Goal: Task Accomplishment & Management: Use online tool/utility

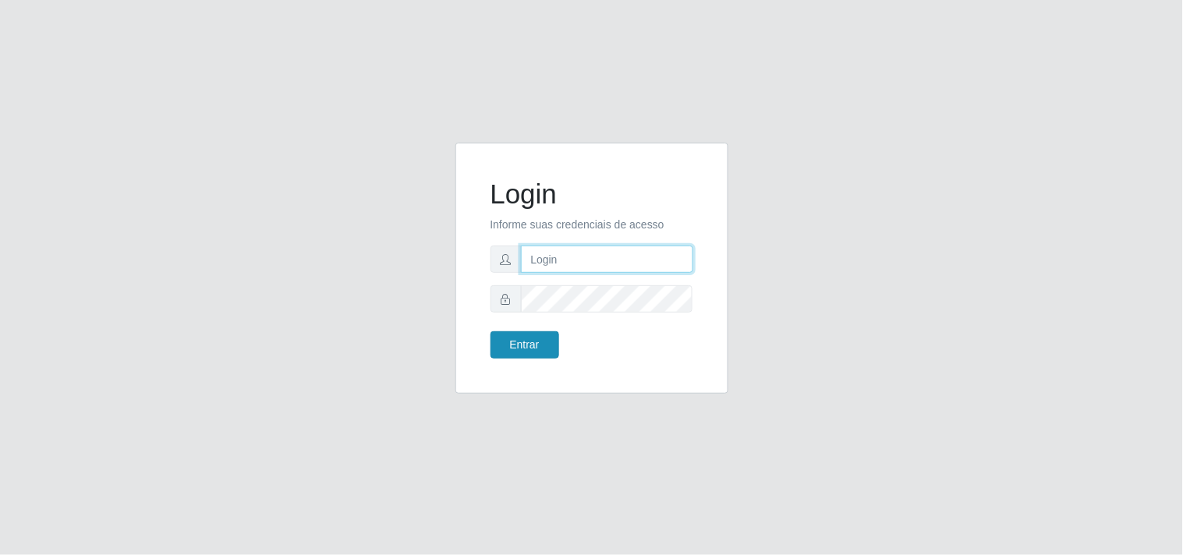
type input "[EMAIL_ADDRESS][DOMAIN_NAME]"
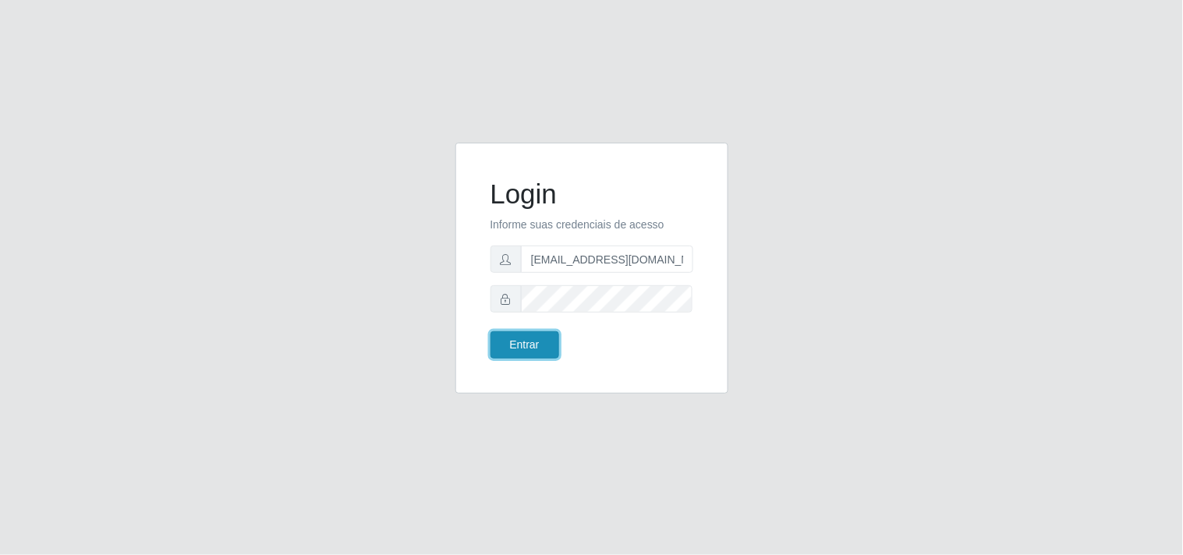
click at [535, 348] on button "Entrar" at bounding box center [524, 344] width 69 height 27
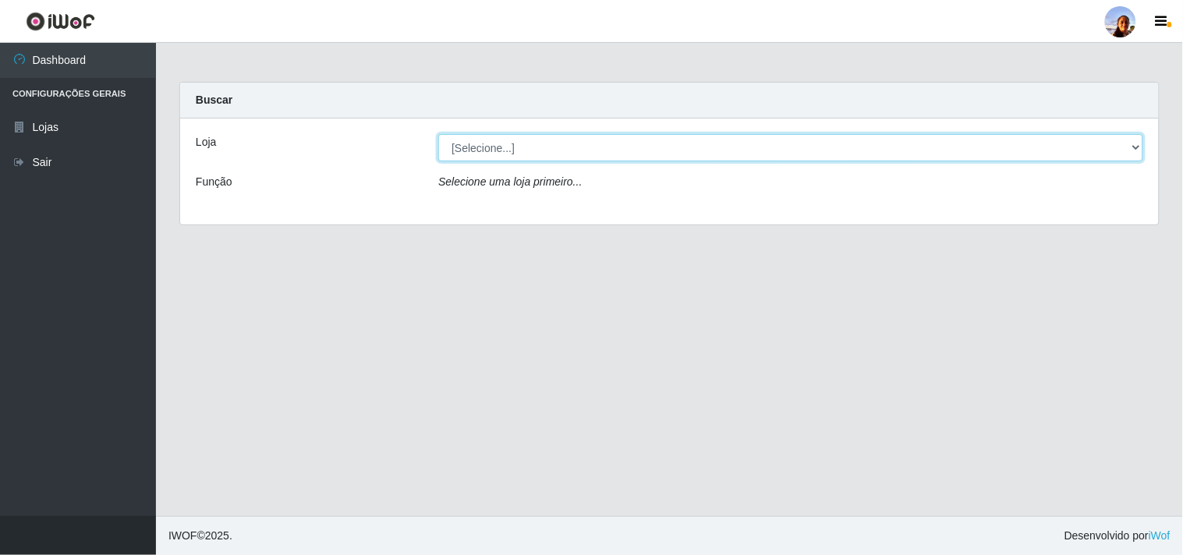
click at [495, 142] on select "[Selecione...] Supermercado [GEOGRAPHIC_DATA]" at bounding box center [790, 147] width 705 height 27
select select "166"
click at [438, 134] on select "[Selecione...] Supermercado [GEOGRAPHIC_DATA]" at bounding box center [790, 147] width 705 height 27
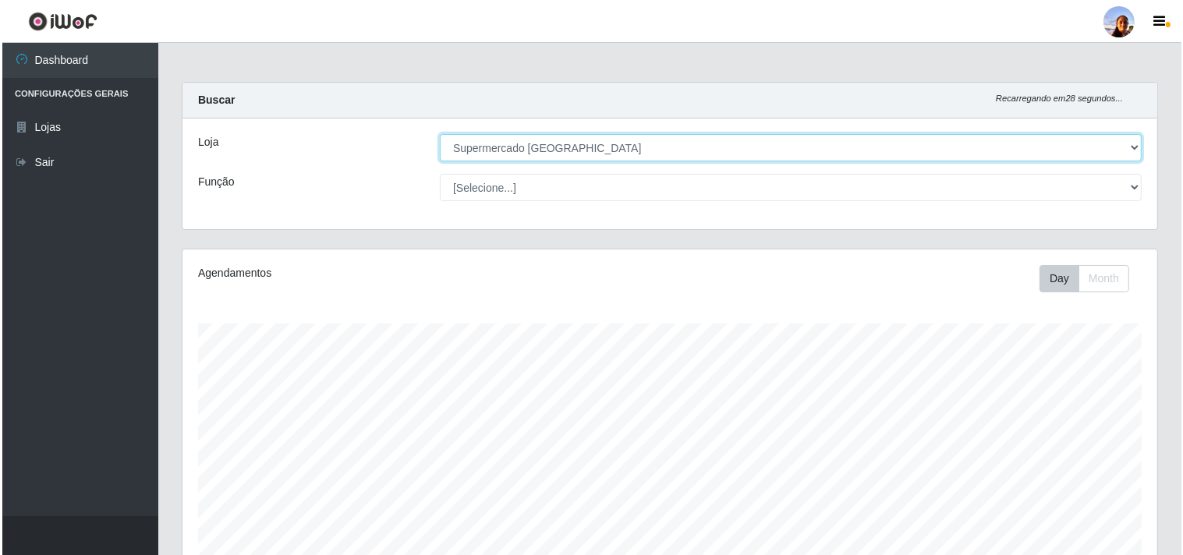
scroll to position [271, 0]
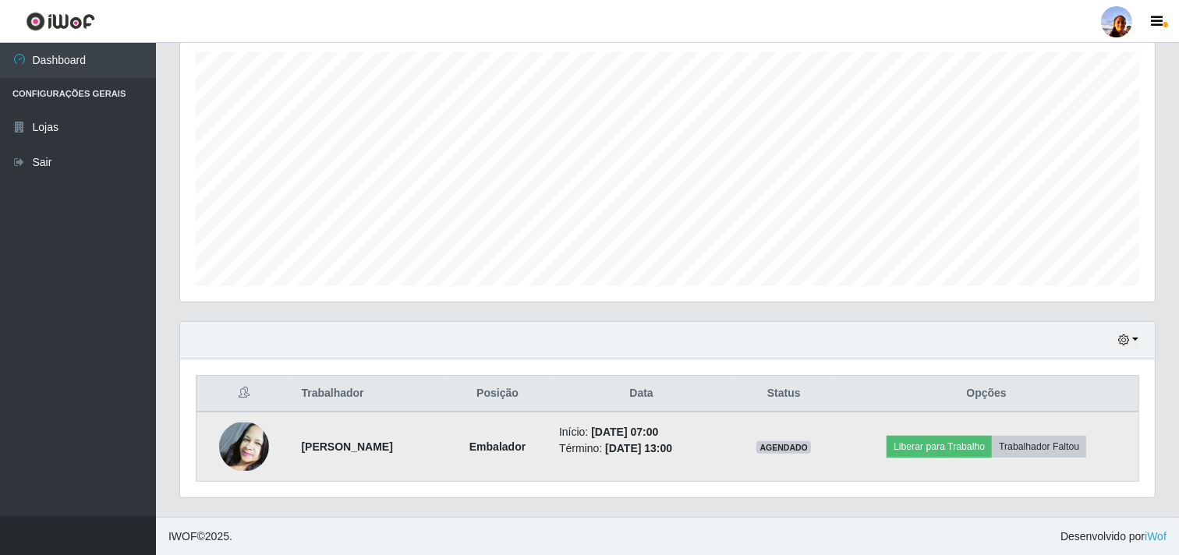
click at [240, 442] on img at bounding box center [244, 447] width 50 height 48
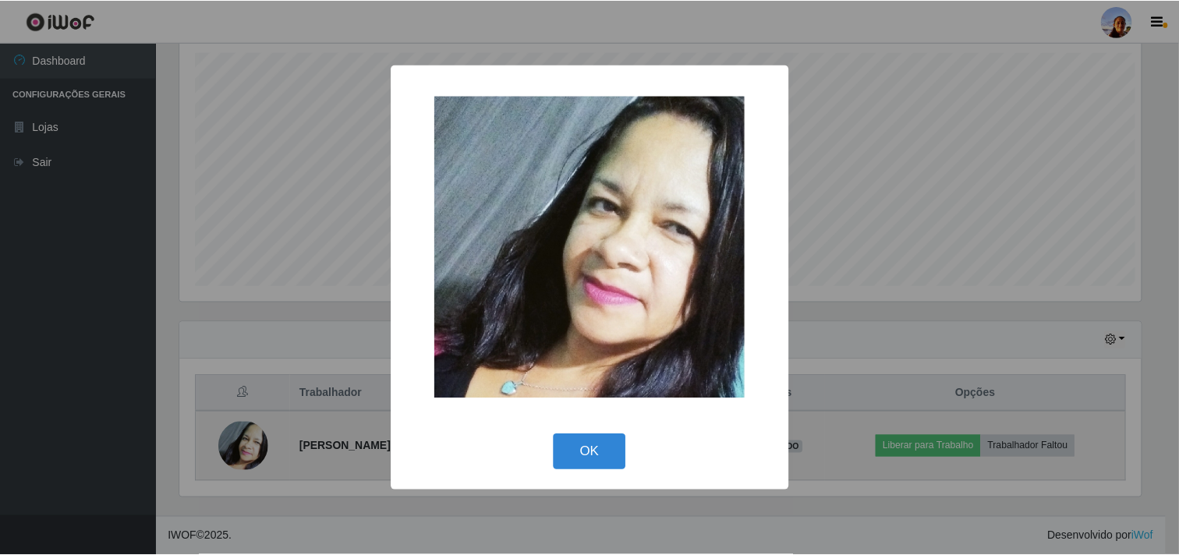
scroll to position [323, 964]
click at [240, 442] on div "× OK Cancel" at bounding box center [591, 277] width 1183 height 555
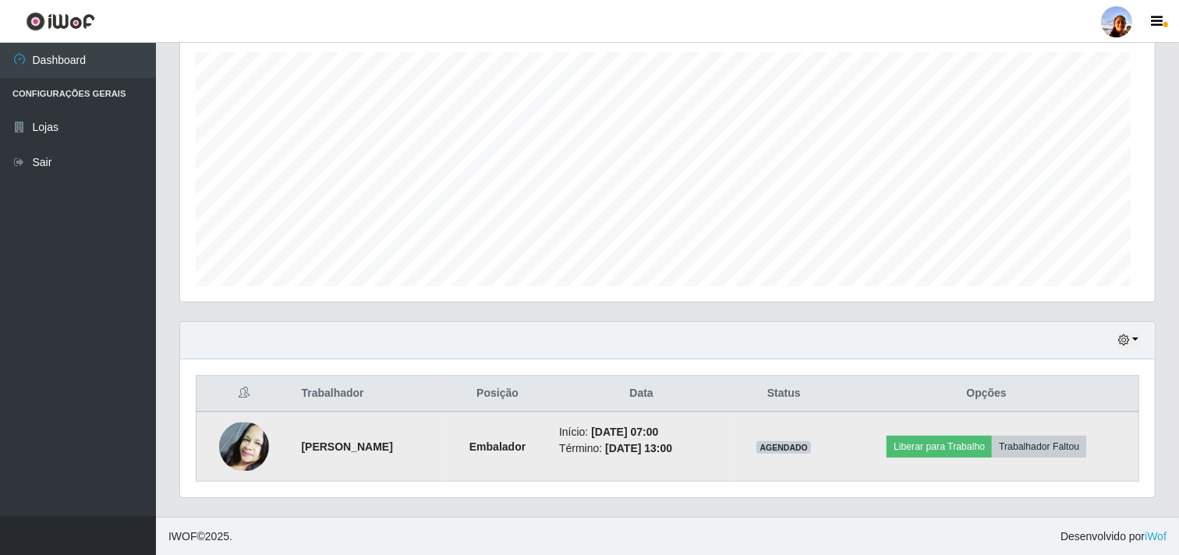
scroll to position [323, 974]
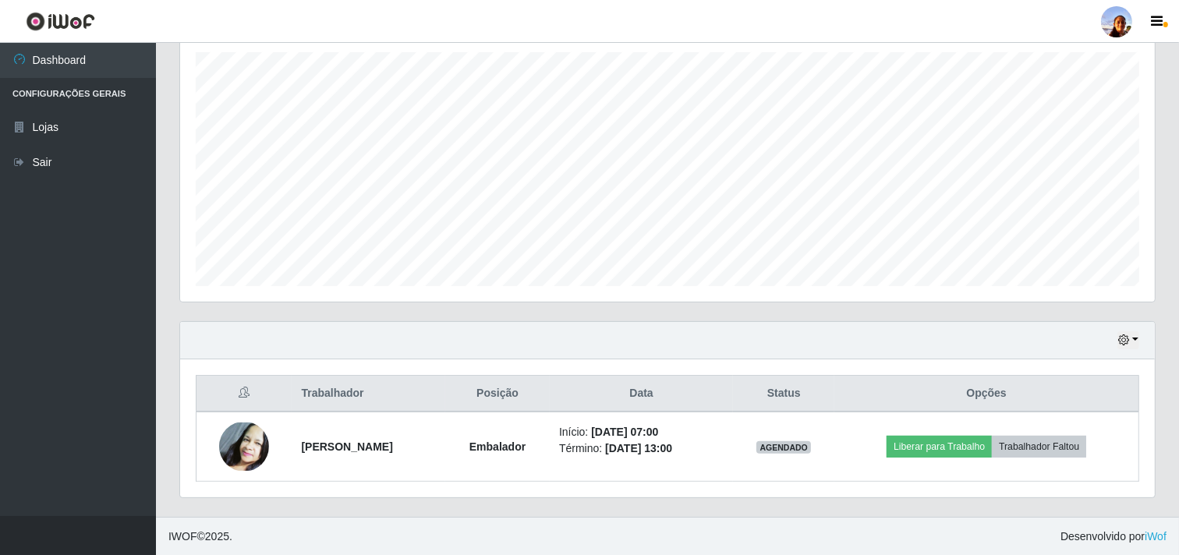
click at [1167, 220] on div "Carregando... Buscar Recarregando em 20 segundos... Loja [Selecione...] Superme…" at bounding box center [667, 164] width 1023 height 706
click at [1167, 220] on div "Carregando... Buscar Recarregando em 4 segundos... Loja [Selecione...] Supermer…" at bounding box center [667, 164] width 1023 height 706
